Goal: Information Seeking & Learning: Learn about a topic

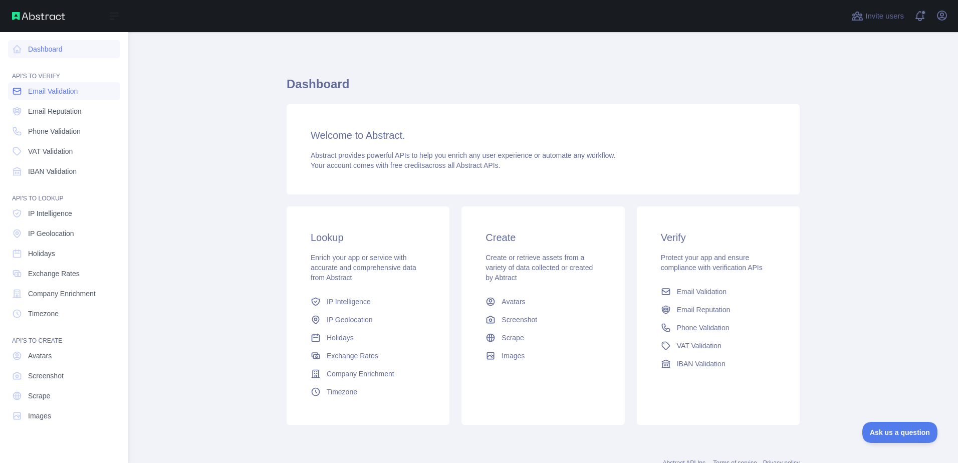
click at [73, 83] on link "Email Validation" at bounding box center [64, 91] width 112 height 18
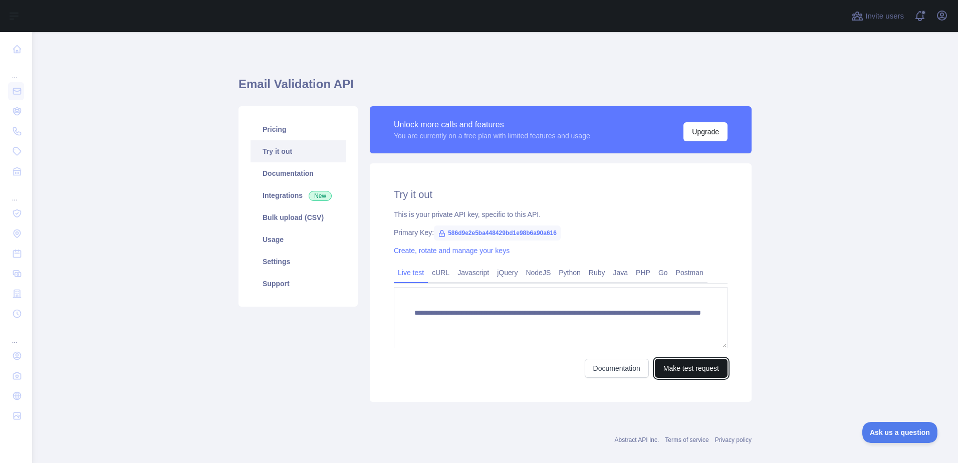
click at [702, 367] on button "Make test request" at bounding box center [691, 368] width 73 height 19
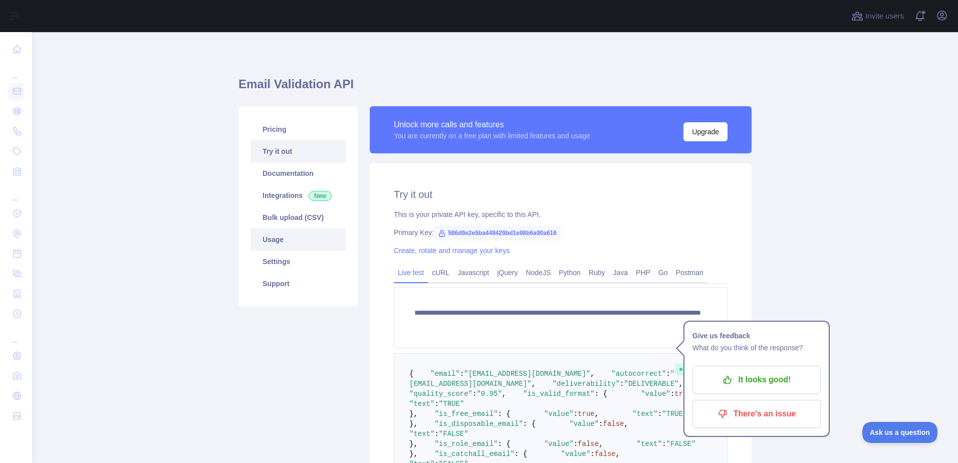
click at [317, 235] on link "Usage" at bounding box center [297, 239] width 95 height 22
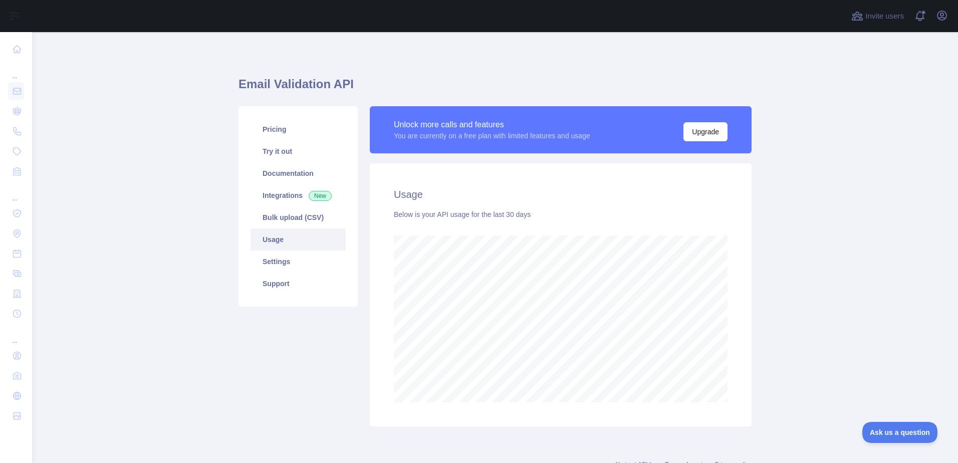
scroll to position [431, 918]
click at [291, 143] on link "Try it out" at bounding box center [297, 151] width 95 height 22
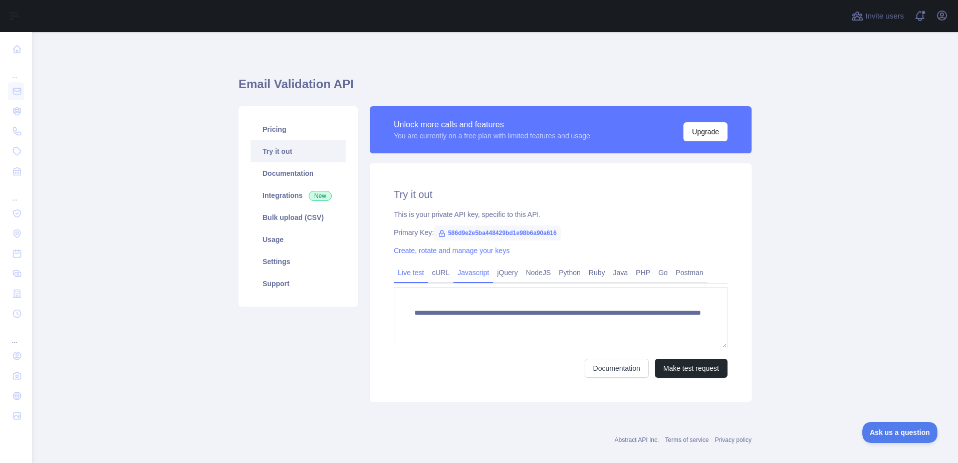
drag, startPoint x: 478, startPoint y: 268, endPoint x: 486, endPoint y: 266, distance: 7.9
click at [478, 268] on link "Javascript" at bounding box center [473, 273] width 40 height 16
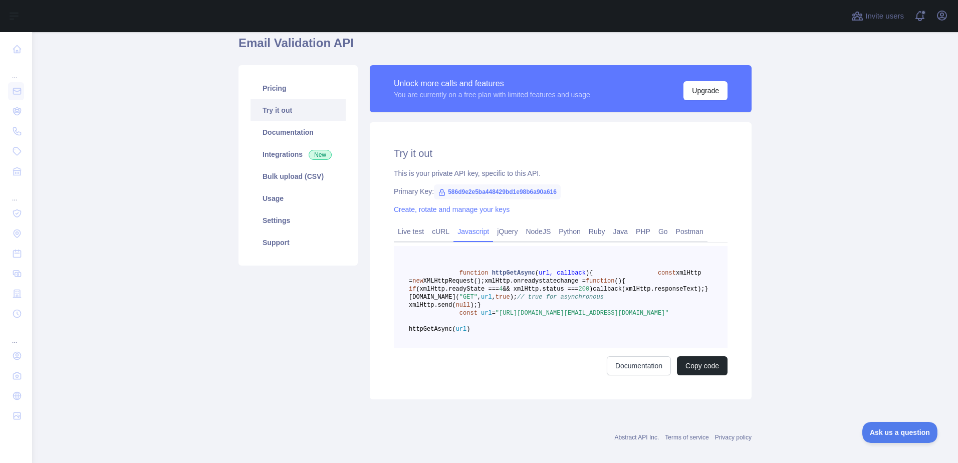
scroll to position [100, 0]
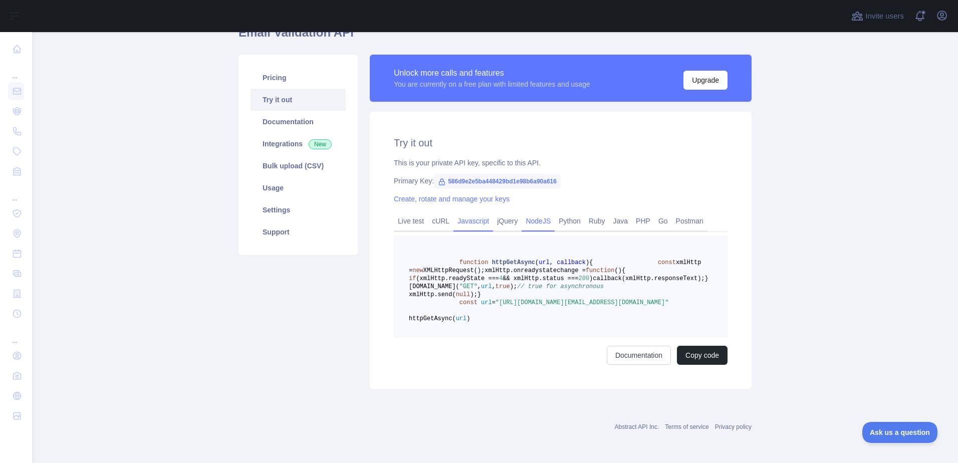
click at [543, 213] on link "NodeJS" at bounding box center [538, 221] width 33 height 16
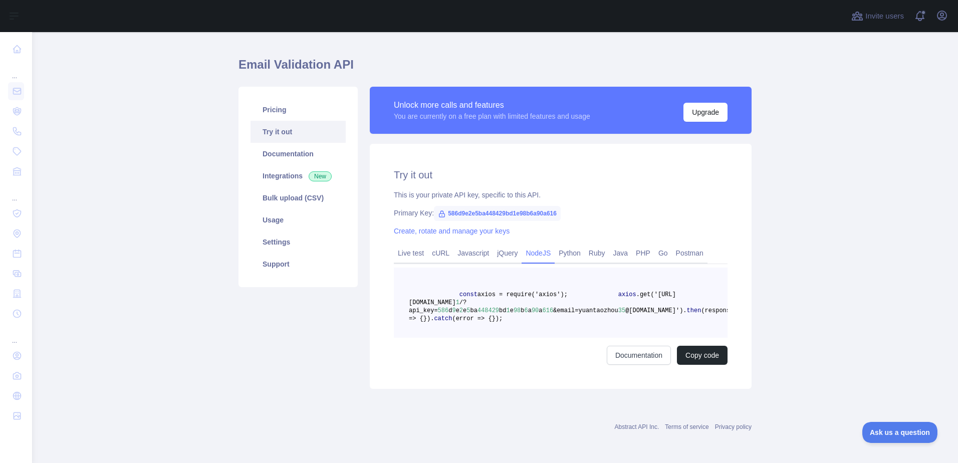
click at [563, 304] on pre "const axios = require('axios'); axios .get('[URL][DOMAIN_NAME] 1 /?api_key= 586…" at bounding box center [561, 303] width 334 height 70
drag, startPoint x: 565, startPoint y: 320, endPoint x: 451, endPoint y: 258, distance: 129.6
click at [451, 268] on pre "const axios = require('axios'); axios .get('[URL][DOMAIN_NAME] 1 /?api_key= 586…" at bounding box center [561, 303] width 334 height 70
copy code "const axios = require('axios'); axios .get('[URL][DOMAIN_NAME] 1 /?api_key= 586…"
click at [941, 21] on icon "button" at bounding box center [942, 16] width 12 height 12
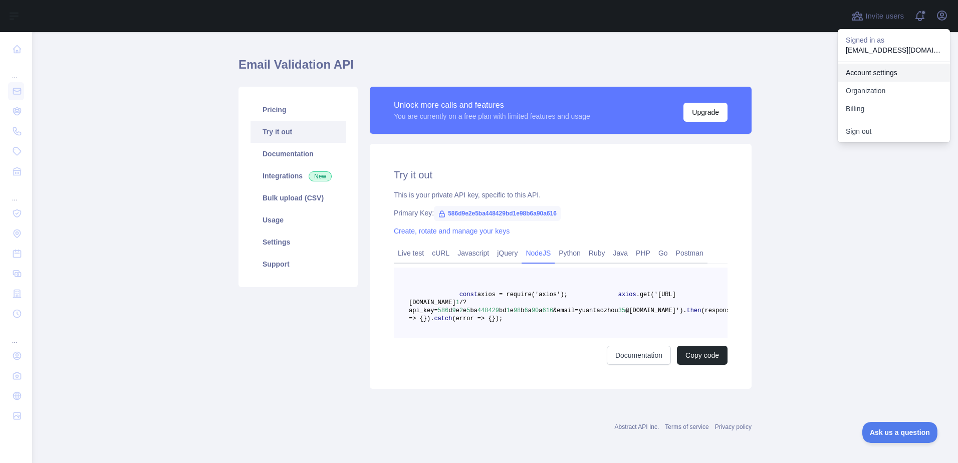
click at [895, 74] on link "Account settings" at bounding box center [894, 73] width 112 height 18
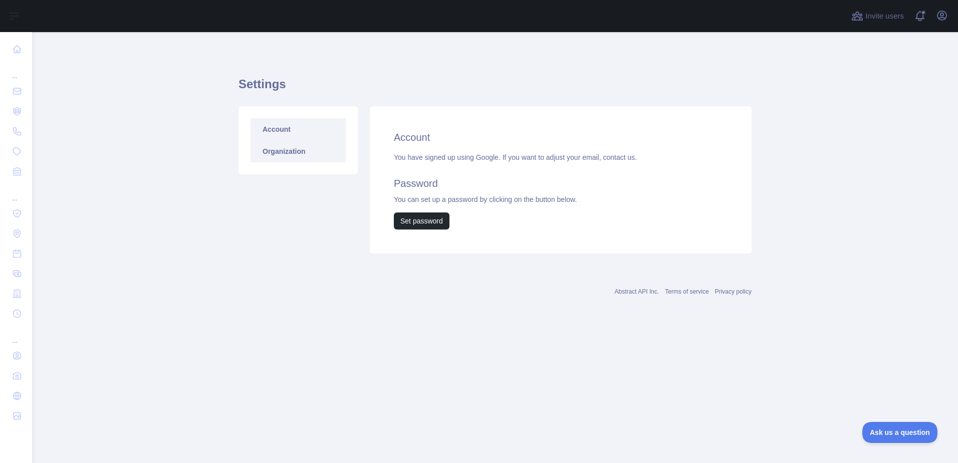
click at [318, 157] on link "Organization" at bounding box center [297, 151] width 95 height 22
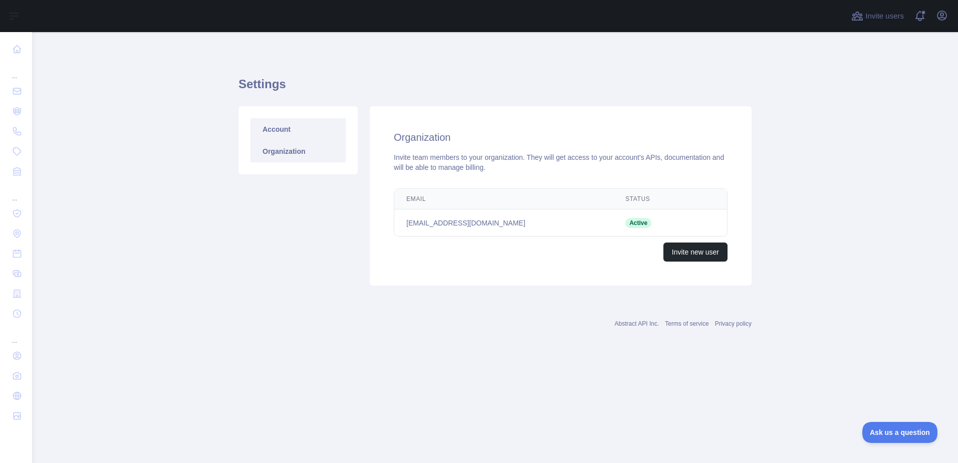
click at [312, 136] on link "Account" at bounding box center [297, 129] width 95 height 22
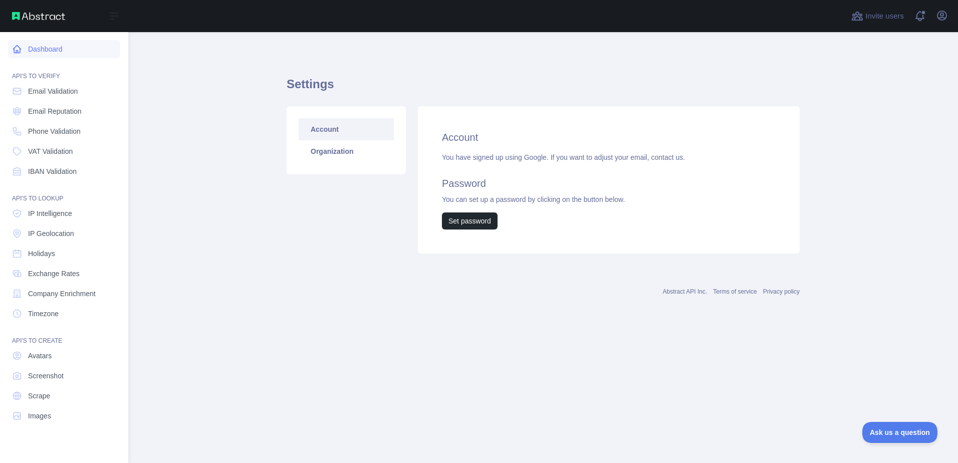
click at [34, 51] on link "Dashboard" at bounding box center [64, 49] width 112 height 18
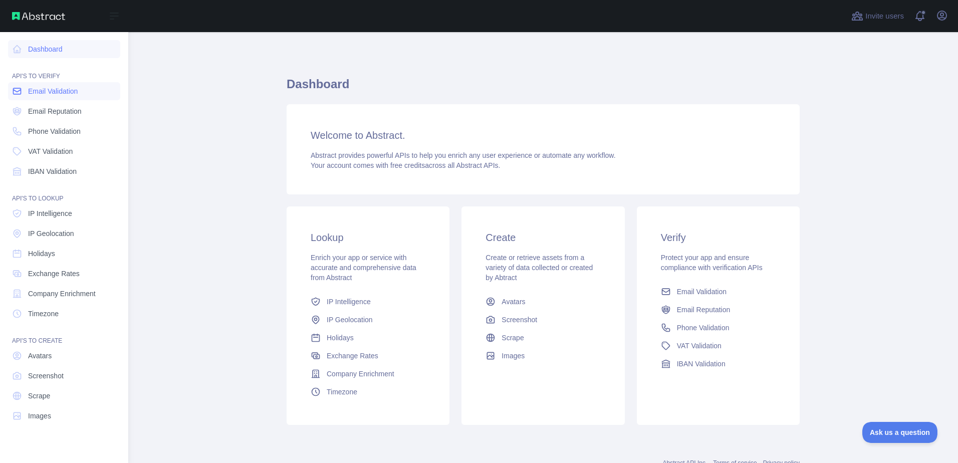
click at [64, 90] on span "Email Validation" at bounding box center [53, 91] width 50 height 10
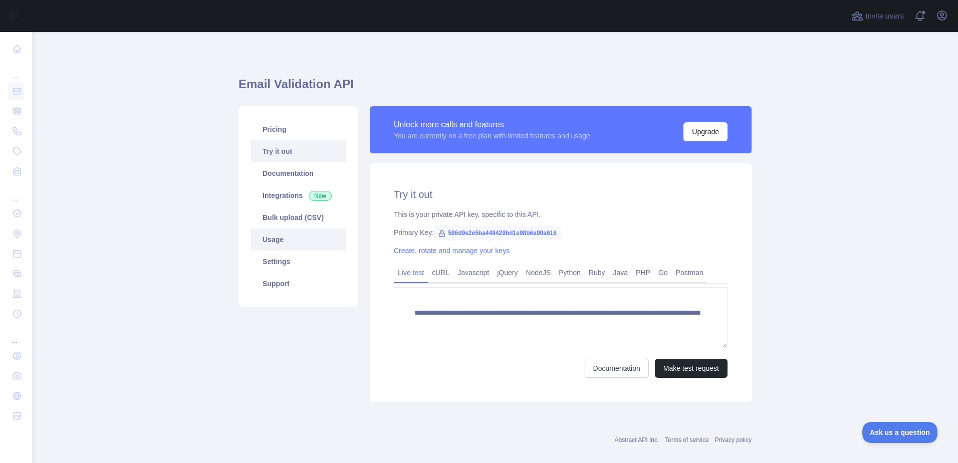
click at [301, 245] on link "Usage" at bounding box center [297, 239] width 95 height 22
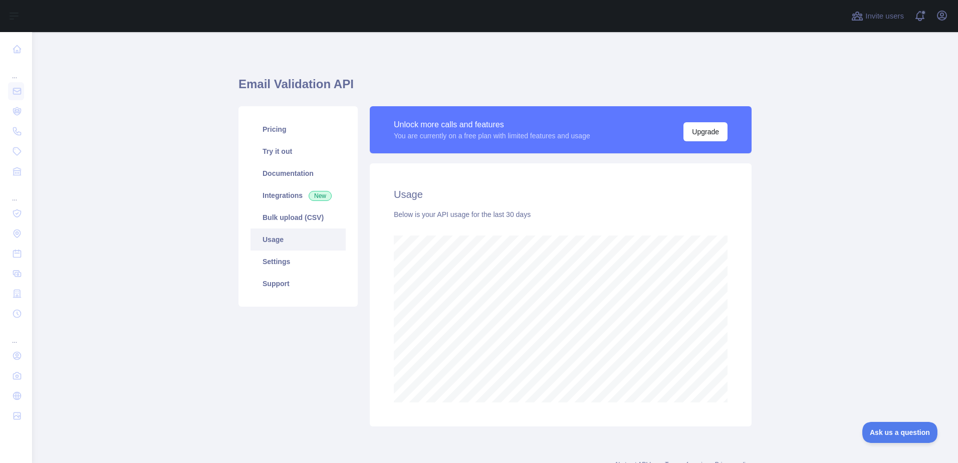
scroll to position [431, 918]
click at [284, 203] on link "Integrations New" at bounding box center [297, 195] width 95 height 22
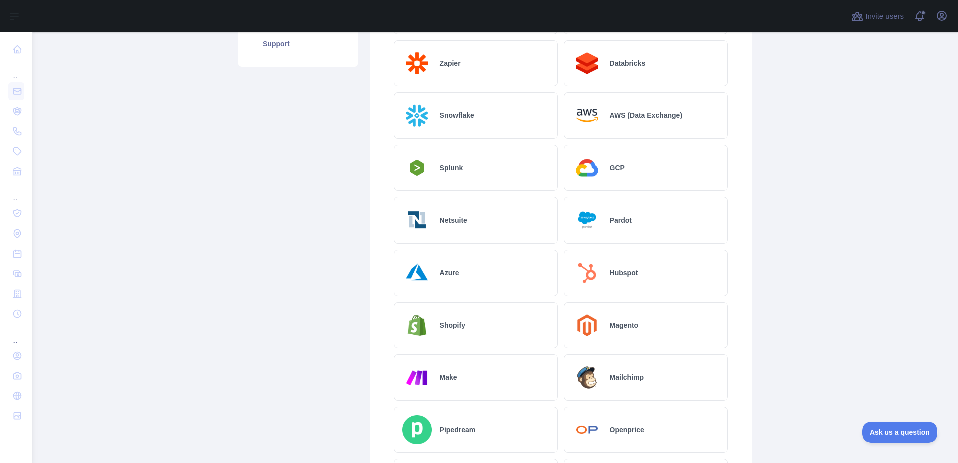
scroll to position [250, 0]
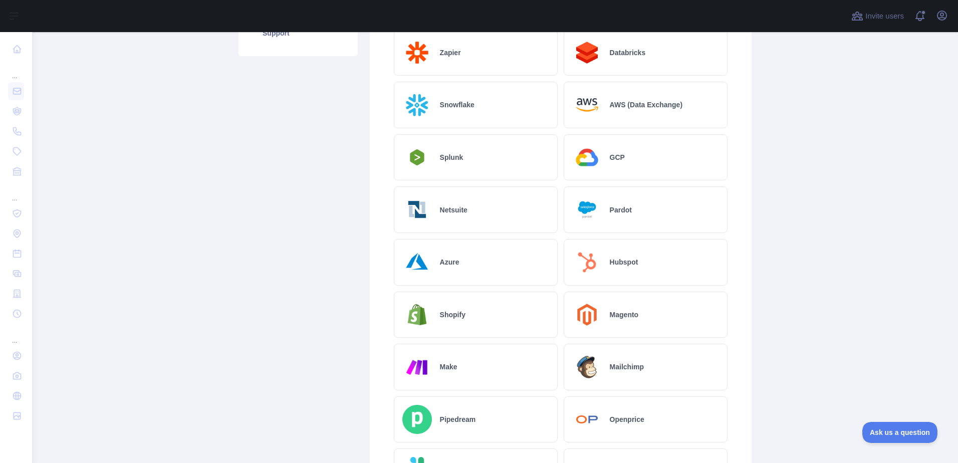
click at [645, 275] on div "Hubspot" at bounding box center [646, 262] width 164 height 47
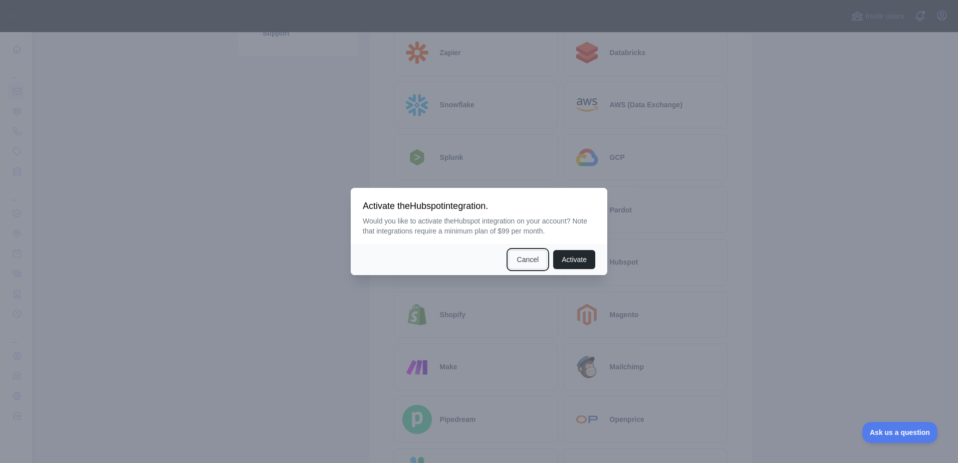
click at [537, 257] on button "Cancel" at bounding box center [527, 259] width 39 height 19
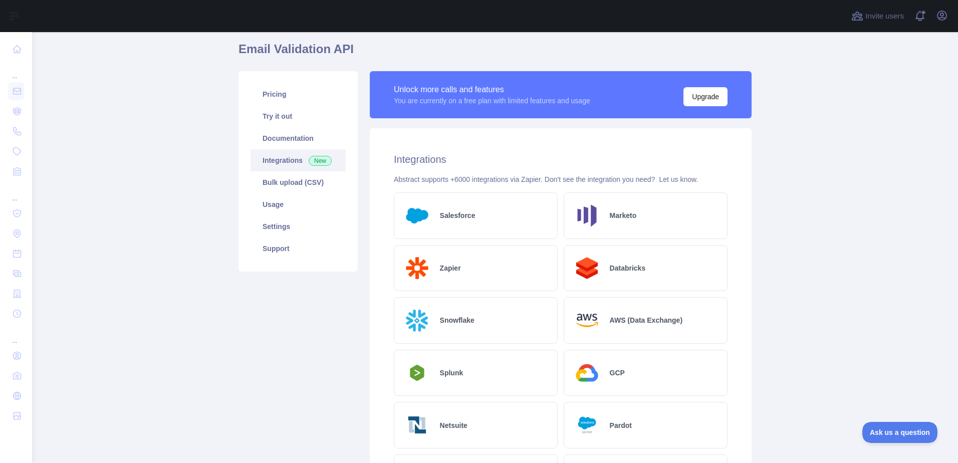
scroll to position [0, 0]
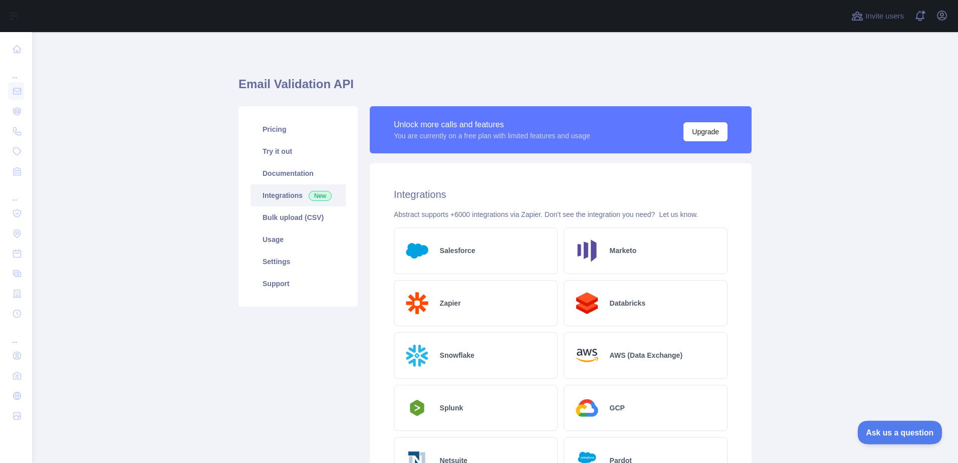
click at [881, 436] on button "Ask us a question" at bounding box center [894, 430] width 75 height 21
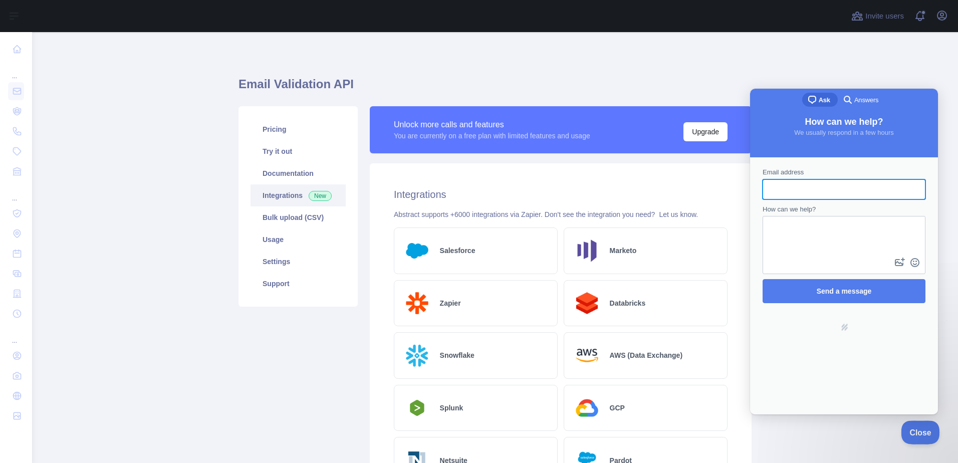
click at [916, 431] on span "Close" at bounding box center [918, 430] width 34 height 7
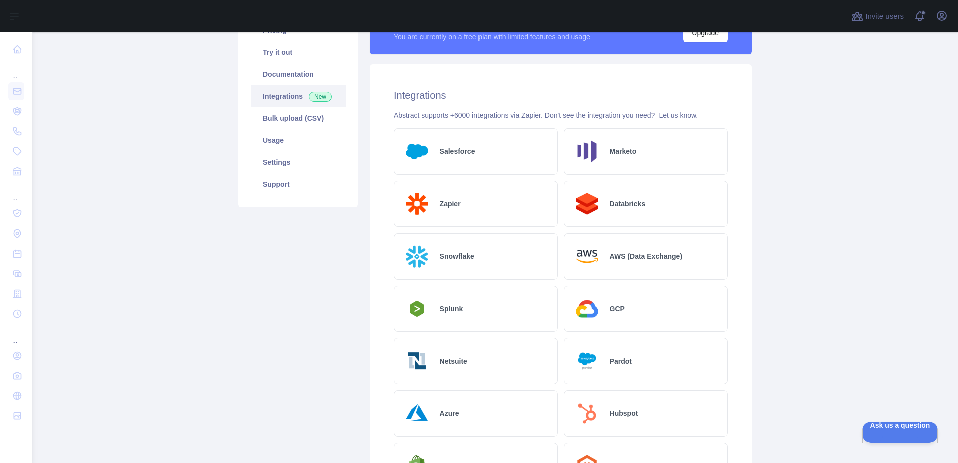
scroll to position [100, 0]
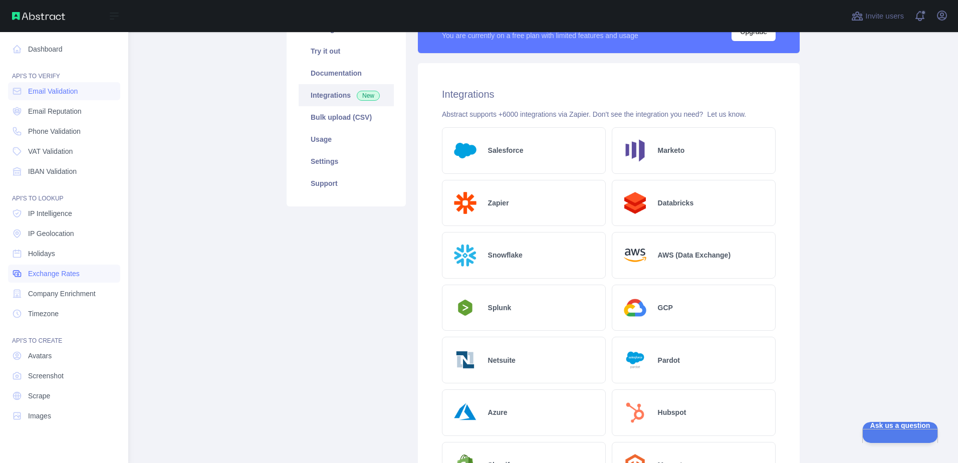
click at [79, 271] on link "Exchange Rates" at bounding box center [64, 274] width 112 height 18
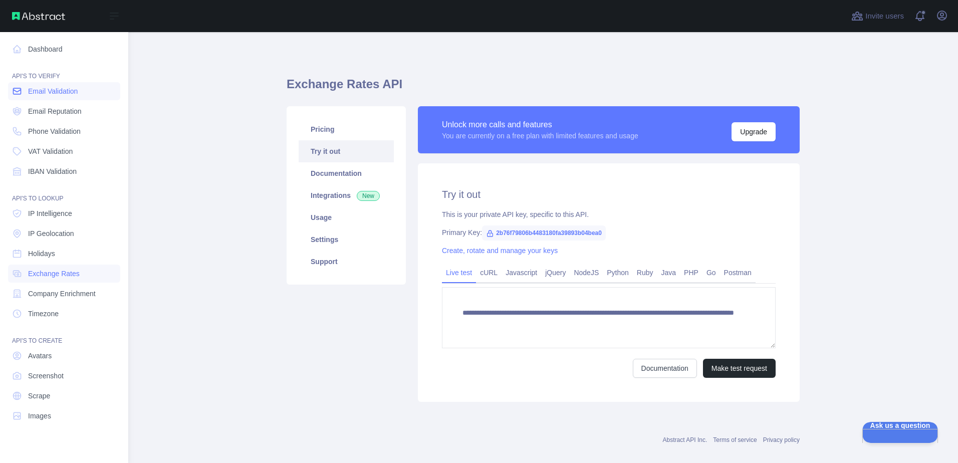
click at [86, 95] on link "Email Validation" at bounding box center [64, 91] width 112 height 18
click at [70, 92] on span "Email Validation" at bounding box center [53, 91] width 50 height 10
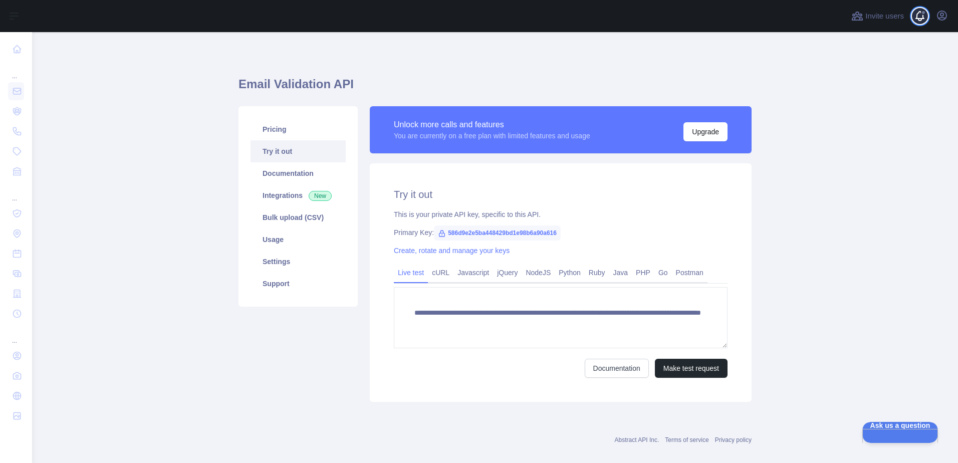
click at [921, 25] on span at bounding box center [924, 16] width 20 height 32
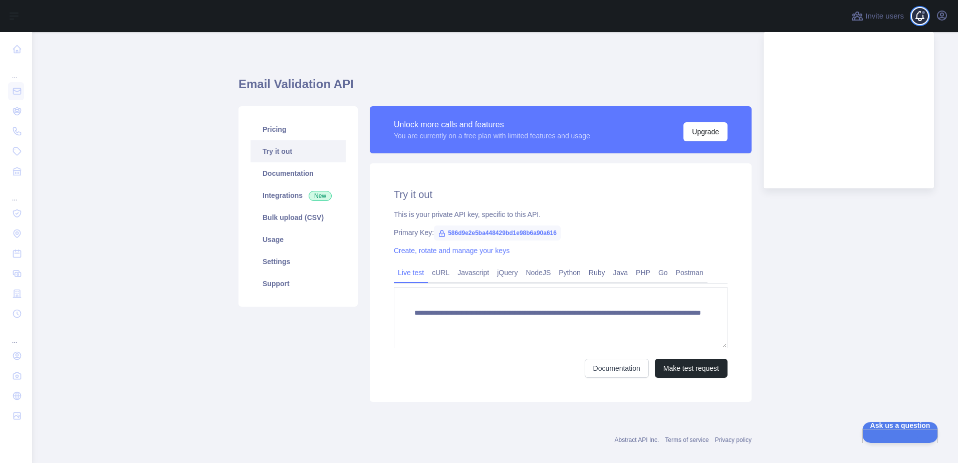
click at [922, 21] on span at bounding box center [924, 16] width 20 height 32
